Goal: Transaction & Acquisition: Purchase product/service

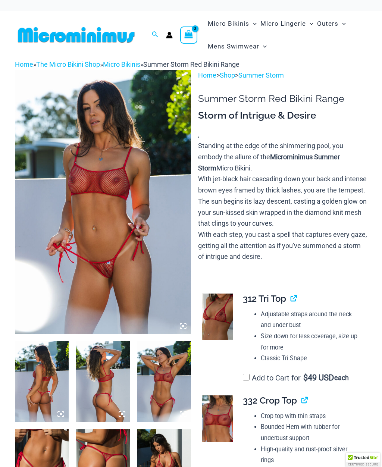
click at [44, 387] on img at bounding box center [42, 381] width 54 height 80
click at [48, 390] on img at bounding box center [42, 381] width 54 height 80
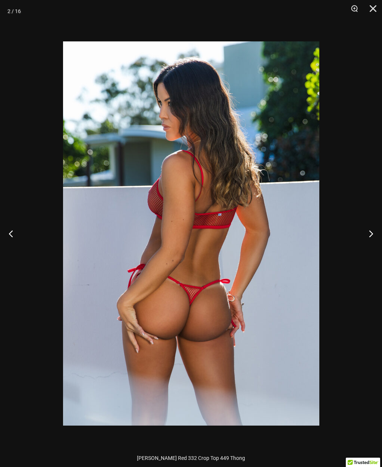
click at [371, 233] on button "Next" at bounding box center [368, 233] width 28 height 37
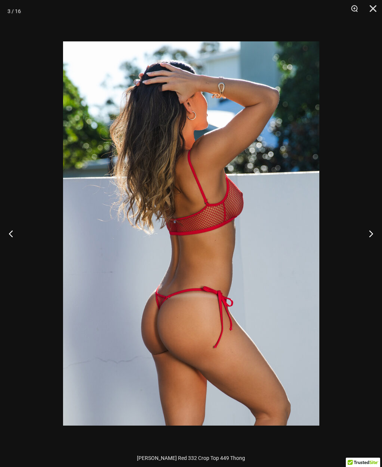
click at [374, 234] on button "Next" at bounding box center [368, 233] width 28 height 37
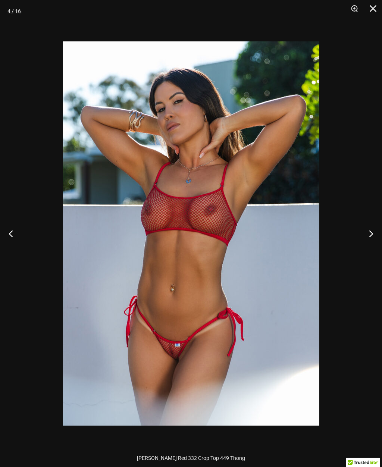
click at [372, 236] on button "Next" at bounding box center [368, 233] width 28 height 37
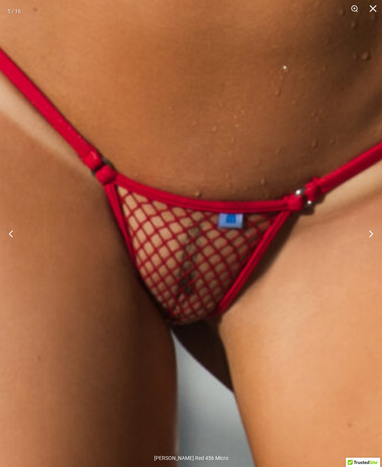
click at [192, 262] on img at bounding box center [202, 176] width 780 height 1170
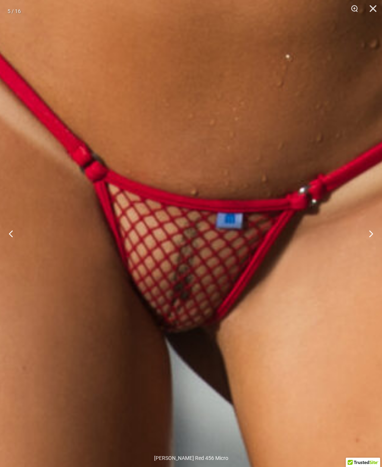
click at [373, 233] on button "Next" at bounding box center [368, 233] width 28 height 37
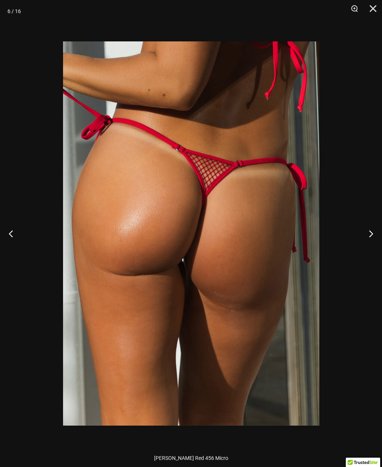
click at [369, 230] on button "Next" at bounding box center [368, 233] width 28 height 37
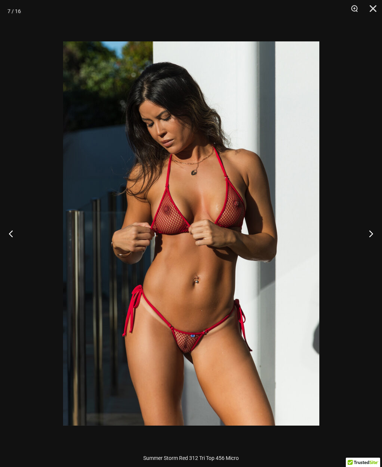
click at [370, 236] on button "Next" at bounding box center [368, 233] width 28 height 37
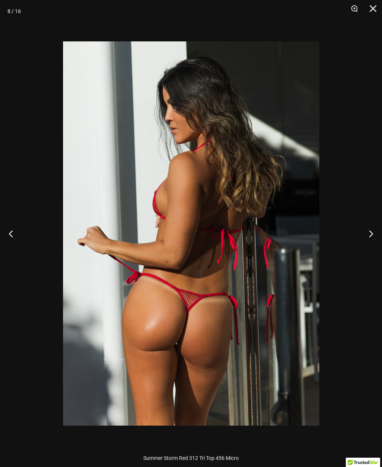
click at [368, 233] on button "Next" at bounding box center [368, 233] width 28 height 37
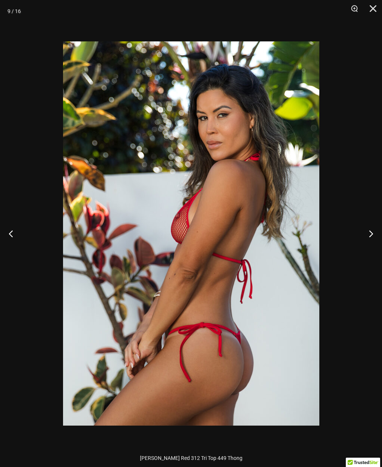
click at [370, 238] on button "Next" at bounding box center [368, 233] width 28 height 37
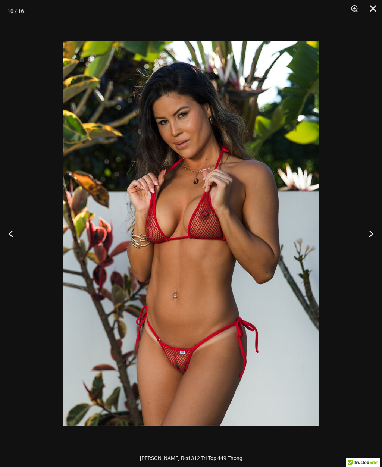
click at [370, 231] on button "Next" at bounding box center [368, 233] width 28 height 37
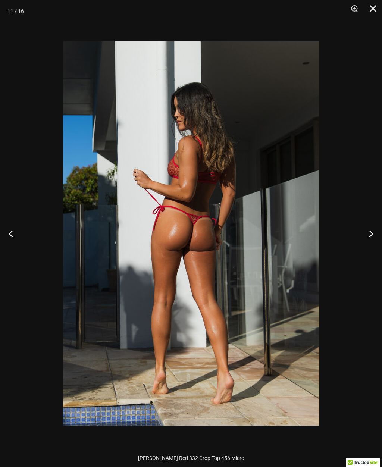
click at [372, 229] on button "Next" at bounding box center [368, 233] width 28 height 37
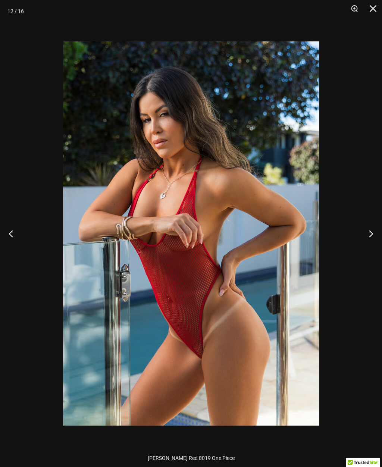
click at [371, 231] on button "Next" at bounding box center [368, 233] width 28 height 37
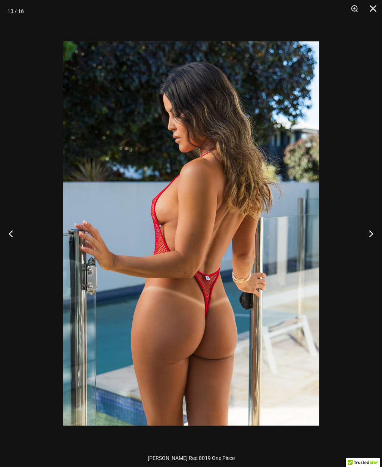
click at [372, 236] on button "Next" at bounding box center [368, 233] width 28 height 37
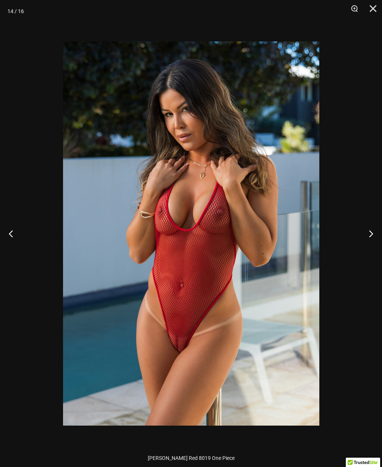
click at [372, 227] on button "Next" at bounding box center [368, 233] width 28 height 37
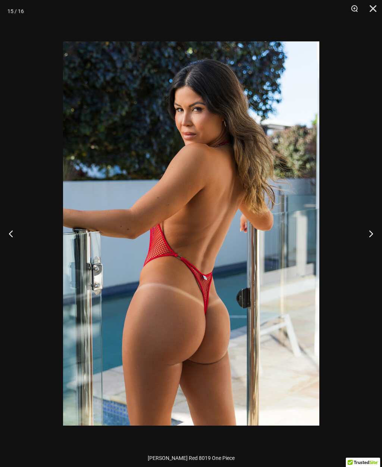
click at [373, 230] on button "Next" at bounding box center [368, 233] width 28 height 37
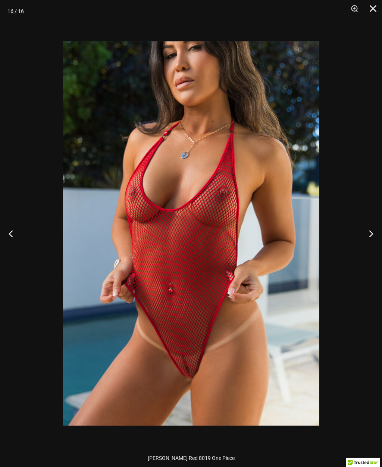
click at [369, 228] on button "Next" at bounding box center [368, 233] width 28 height 37
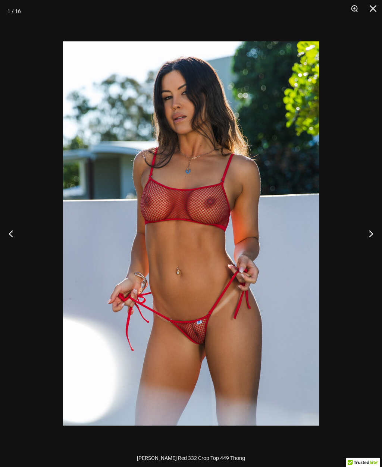
click at [370, 218] on button "Next" at bounding box center [368, 233] width 28 height 37
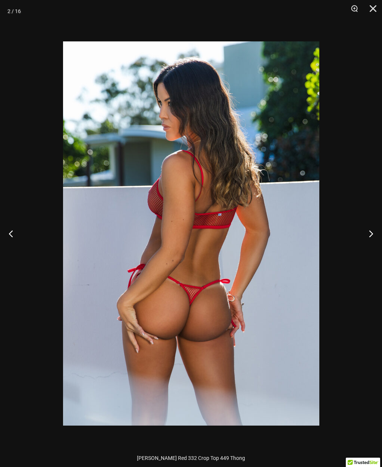
click at [368, 233] on button "Next" at bounding box center [368, 233] width 28 height 37
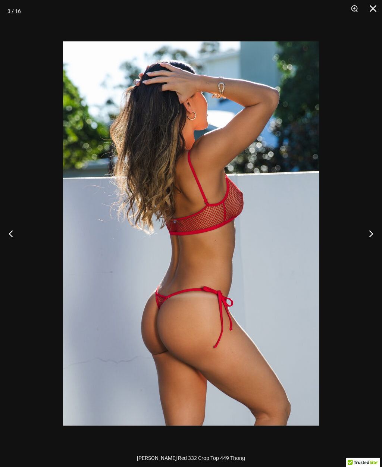
click at [373, 233] on button "Next" at bounding box center [368, 233] width 28 height 37
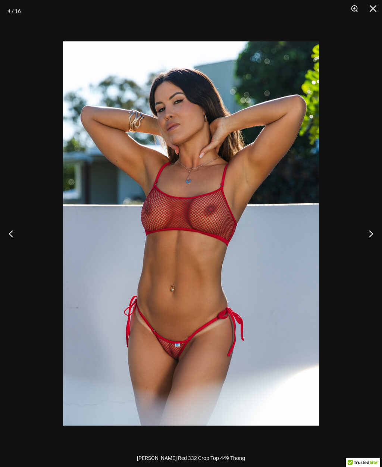
click at [370, 234] on button "Next" at bounding box center [368, 233] width 28 height 37
